Goal: Task Accomplishment & Management: Manage account settings

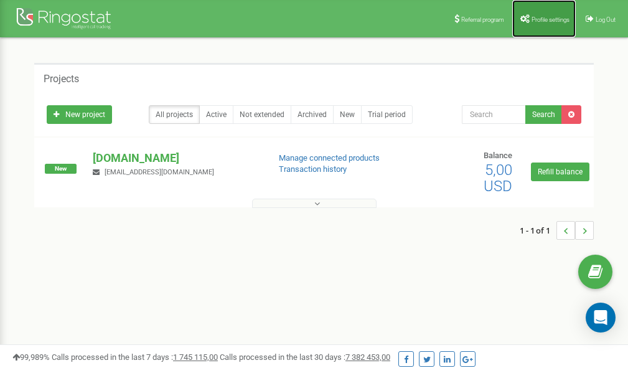
click at [536, 19] on span "Profile settings" at bounding box center [550, 19] width 38 height 7
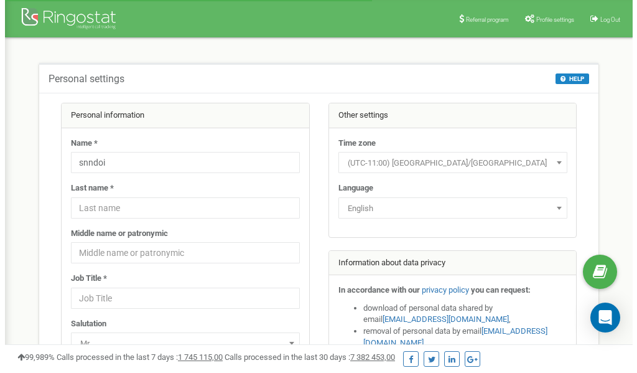
scroll to position [62, 0]
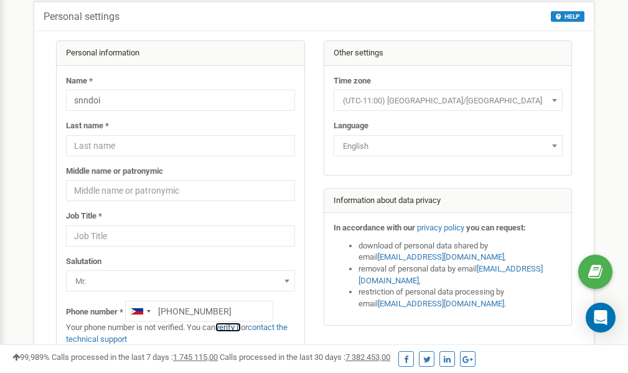
click at [234, 326] on link "verify it" at bounding box center [228, 326] width 26 height 9
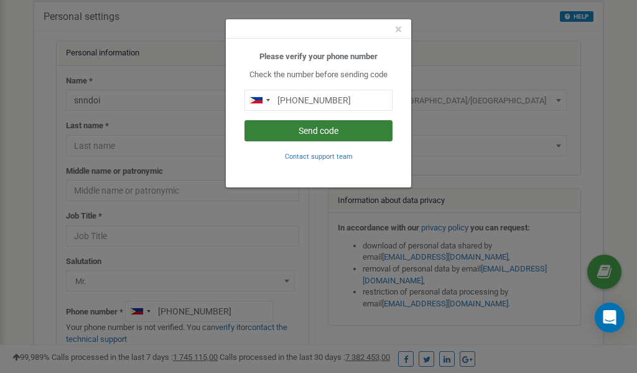
click at [340, 133] on button "Send code" at bounding box center [319, 130] width 148 height 21
